Goal: Task Accomplishment & Management: Use online tool/utility

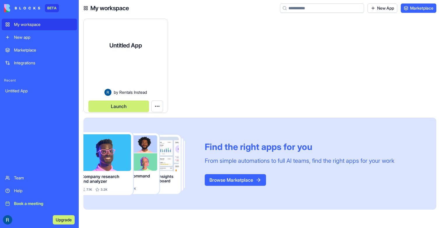
click at [138, 79] on div at bounding box center [125, 73] width 75 height 31
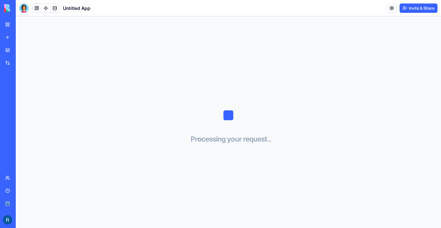
click at [4, 25] on link "My workspace" at bounding box center [13, 25] width 23 height 12
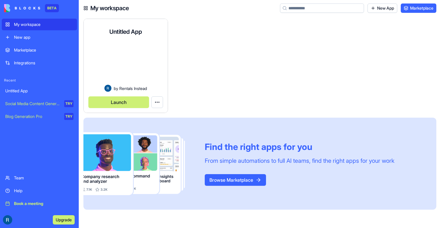
click at [135, 84] on div at bounding box center [125, 65] width 75 height 40
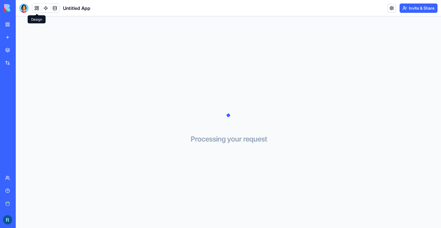
click at [38, 8] on button at bounding box center [36, 8] width 9 height 9
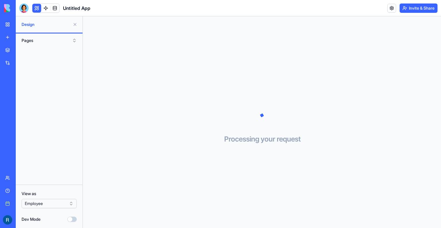
click at [55, 59] on div at bounding box center [49, 114] width 67 height 133
click at [66, 199] on div "View as Employee" at bounding box center [49, 200] width 55 height 18
click at [66, 203] on html "BETA My workspace New app Marketplace Integrations Recent Untitled App Social M…" at bounding box center [220, 114] width 441 height 228
click at [66, 202] on html "BETA My workspace New app Marketplace Integrations Recent Untitled App Social M…" at bounding box center [220, 114] width 441 height 228
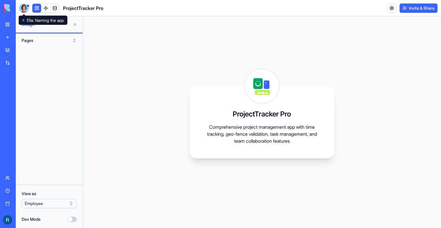
click at [22, 11] on div at bounding box center [23, 8] width 9 height 9
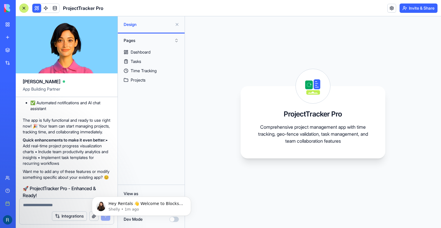
scroll to position [939, 0]
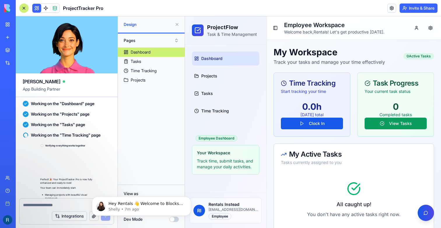
scroll to position [1166, 0]
